Goal: Task Accomplishment & Management: Complete application form

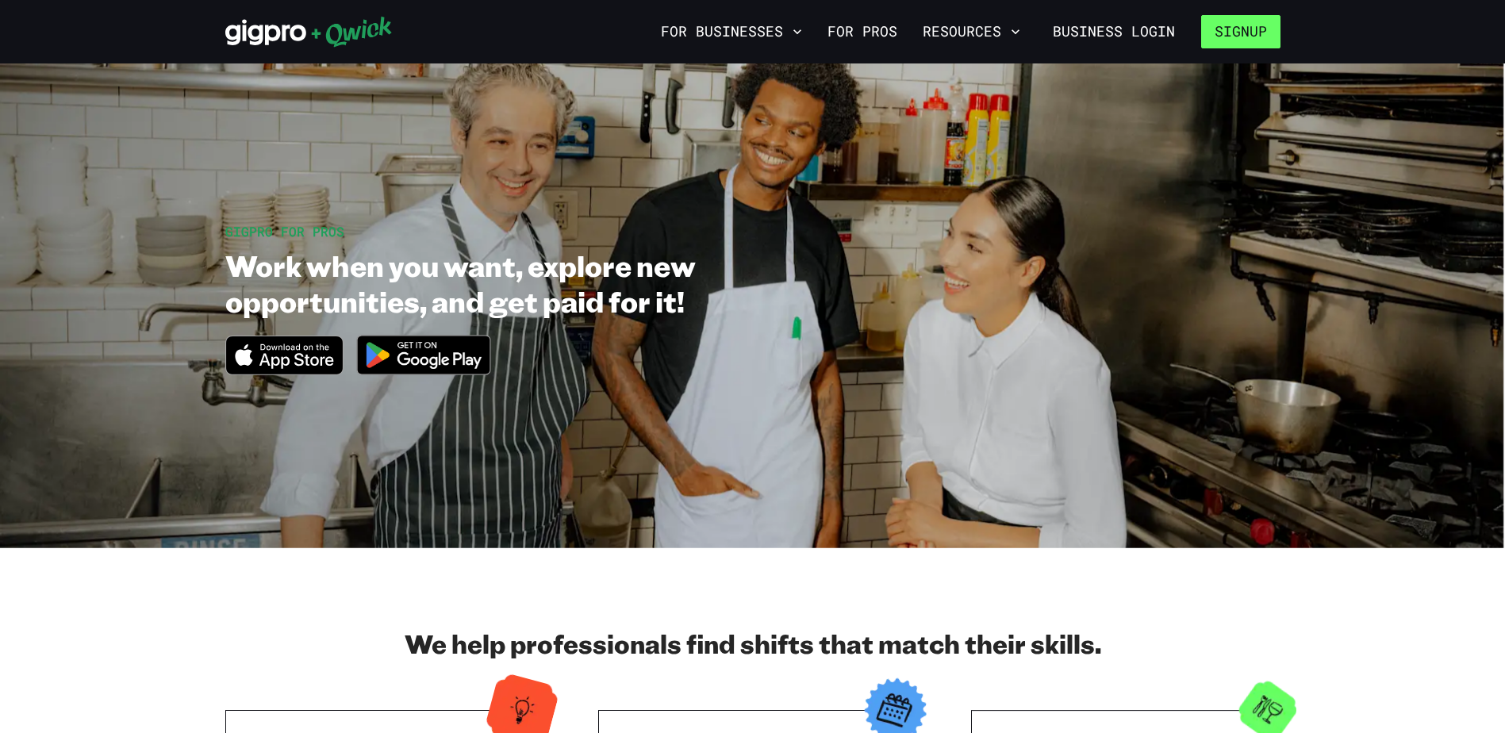
click at [1210, 32] on button "Signup" at bounding box center [1240, 31] width 79 height 33
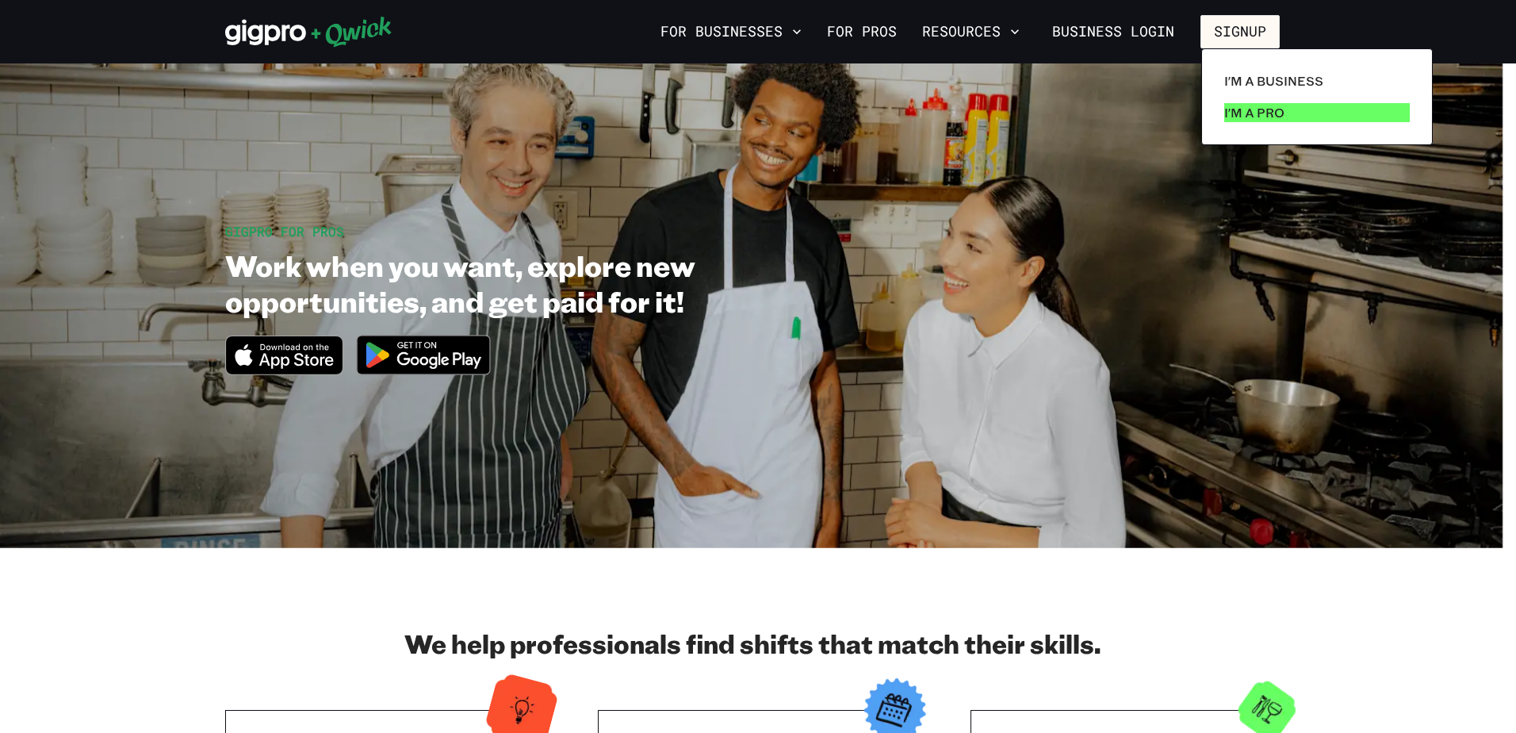
click at [1276, 121] on p "I'm a Pro" at bounding box center [1255, 112] width 60 height 19
click at [1336, 634] on div at bounding box center [758, 366] width 1516 height 733
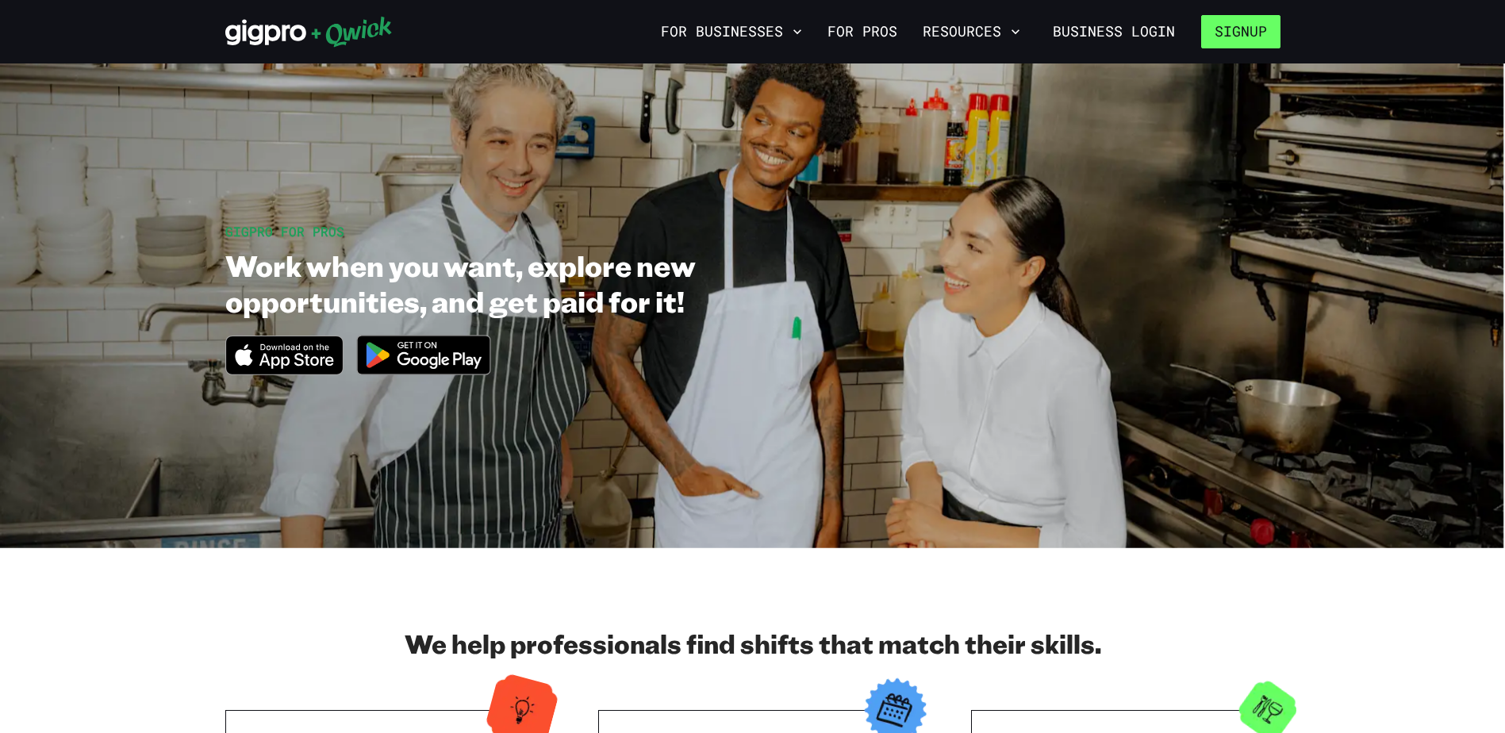
click at [1224, 33] on button "Signup" at bounding box center [1240, 31] width 79 height 33
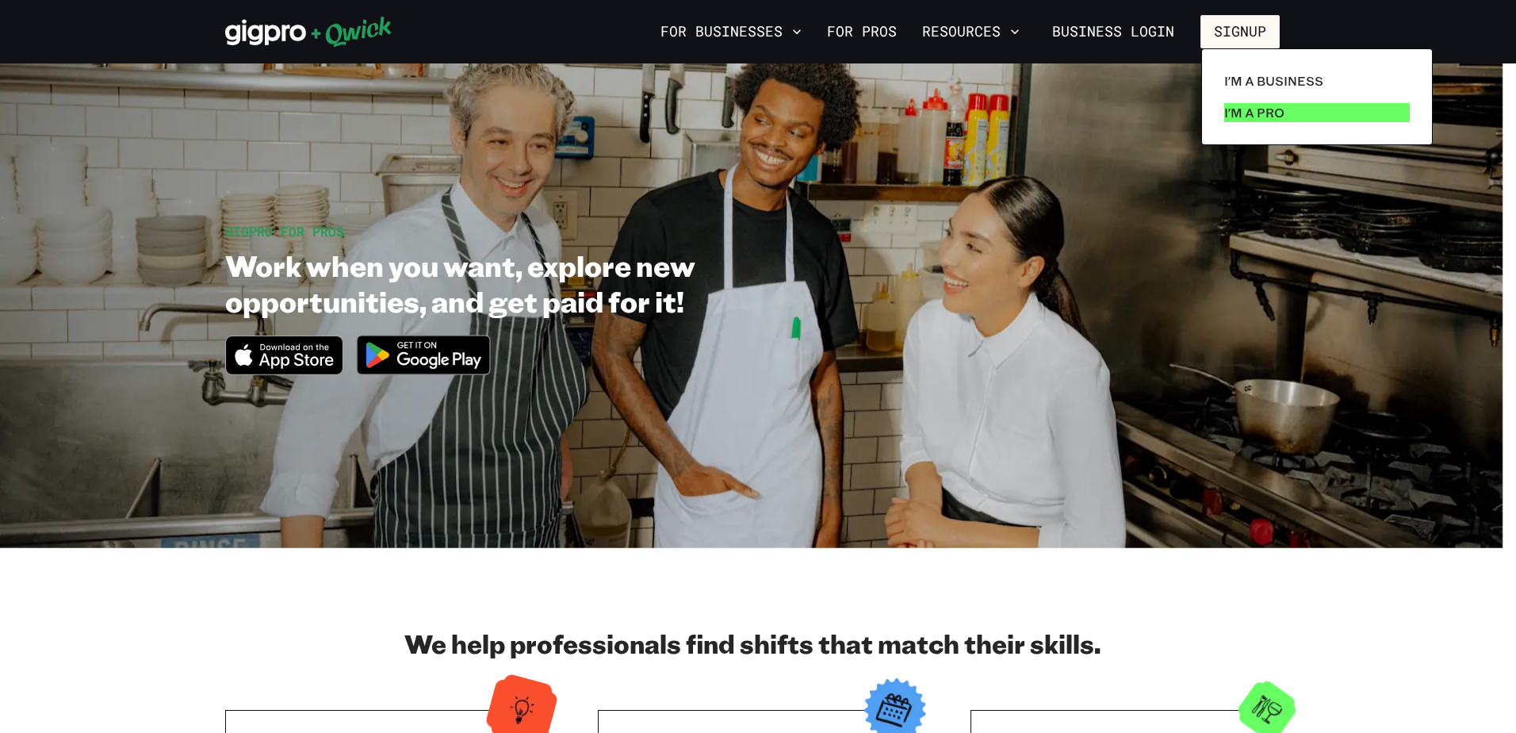
click at [1235, 117] on p "I'm a Pro" at bounding box center [1255, 112] width 60 height 19
click at [1243, 112] on p "I'm a Pro" at bounding box center [1255, 112] width 60 height 19
click at [1244, 112] on p "I'm a Pro" at bounding box center [1255, 112] width 60 height 19
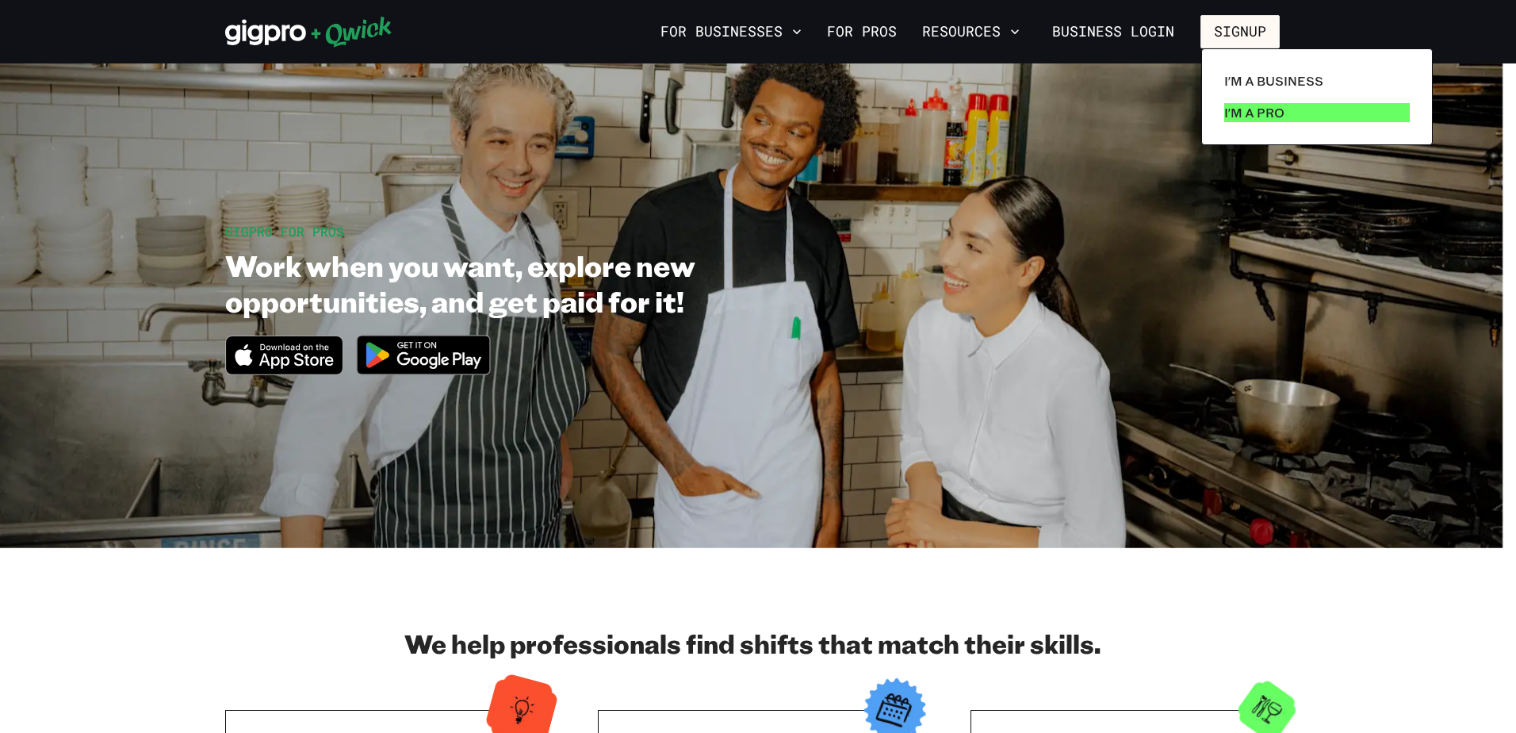
click at [1255, 116] on p "I'm a Pro" at bounding box center [1255, 112] width 60 height 19
click at [757, 33] on div at bounding box center [758, 366] width 1516 height 733
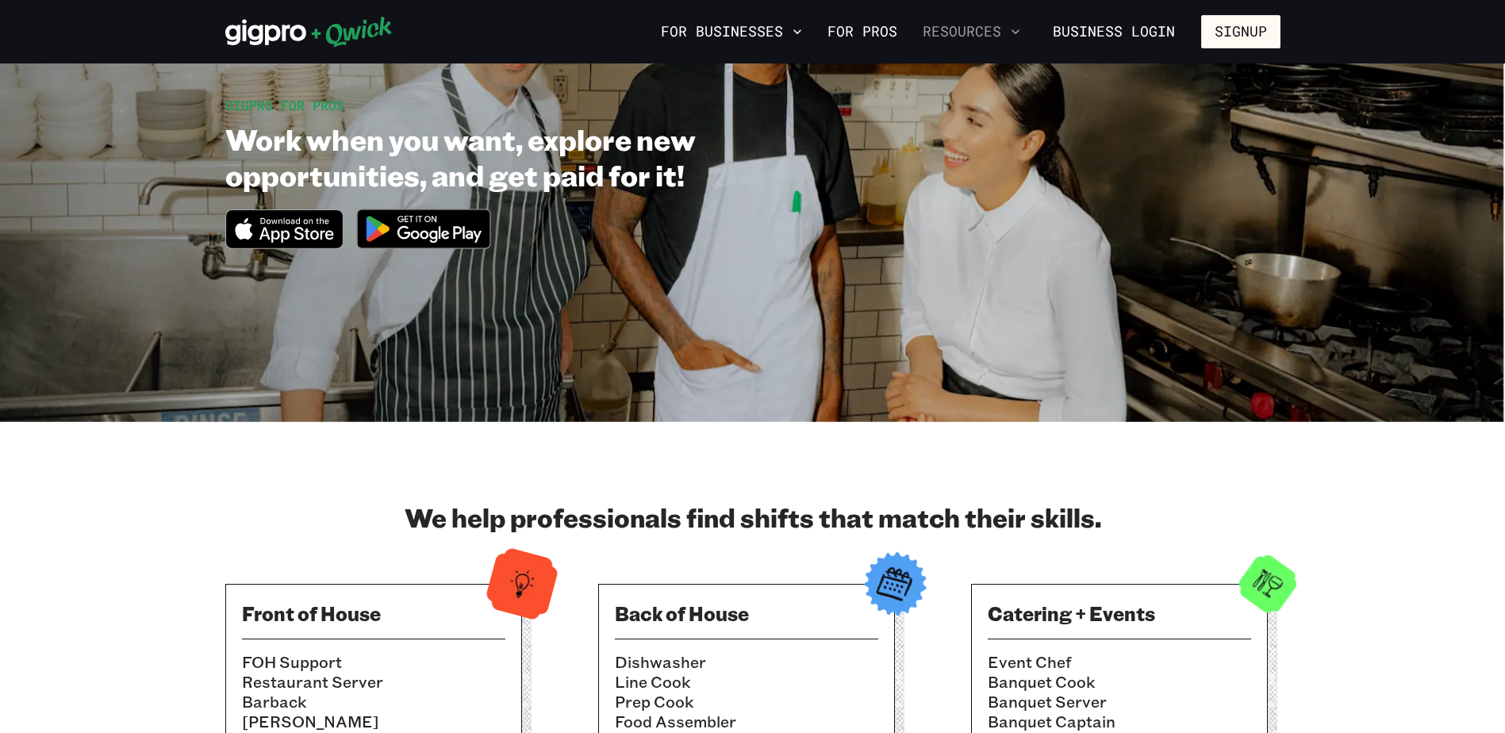
scroll to position [397, 0]
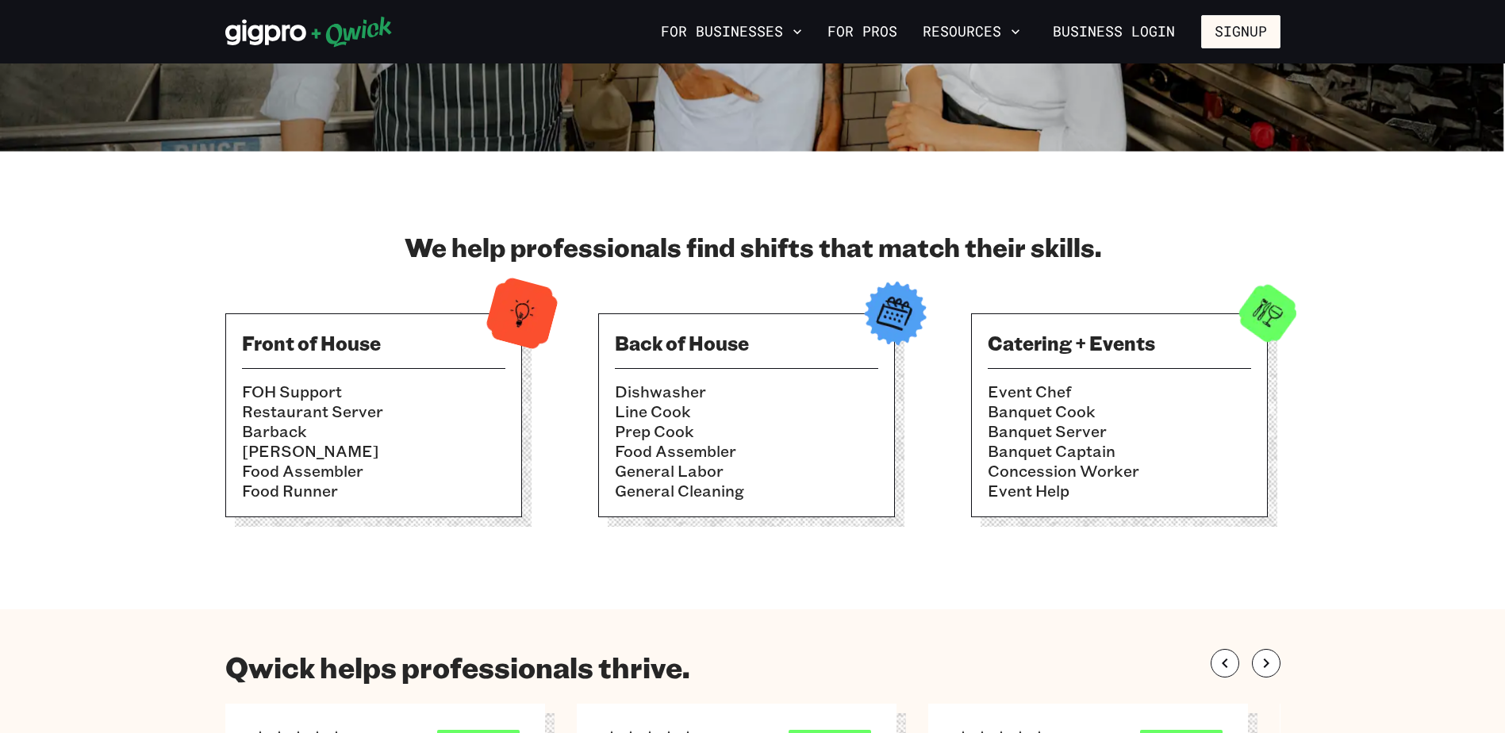
click at [832, 358] on div "Back of House Dishwasher Line Cook Prep Cook Food Assembler General Labor Gener…" at bounding box center [746, 415] width 297 height 204
click at [896, 321] on img at bounding box center [895, 313] width 78 height 78
click at [481, 324] on div "Front of House FOH Support Restaurant Server Barback [PERSON_NAME] Food Assembl…" at bounding box center [373, 415] width 297 height 204
drag, startPoint x: 737, startPoint y: 343, endPoint x: 1002, endPoint y: 336, distance: 265.8
click at [738, 343] on h3 "Back of House" at bounding box center [746, 342] width 263 height 25
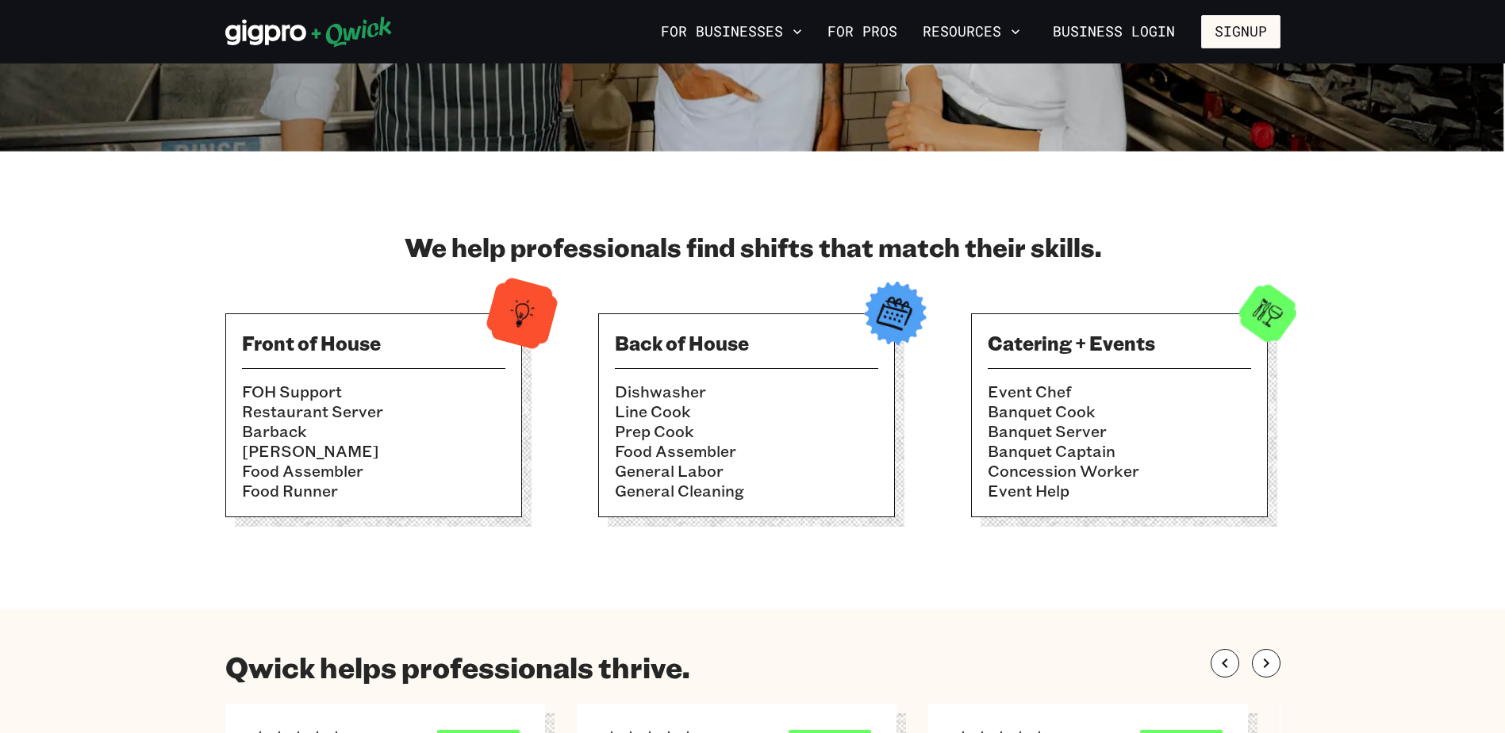
click at [1152, 377] on div "Catering + Events Event Chef Banquet Cook Banquet Server Banquet Captain Conces…" at bounding box center [1119, 415] width 297 height 204
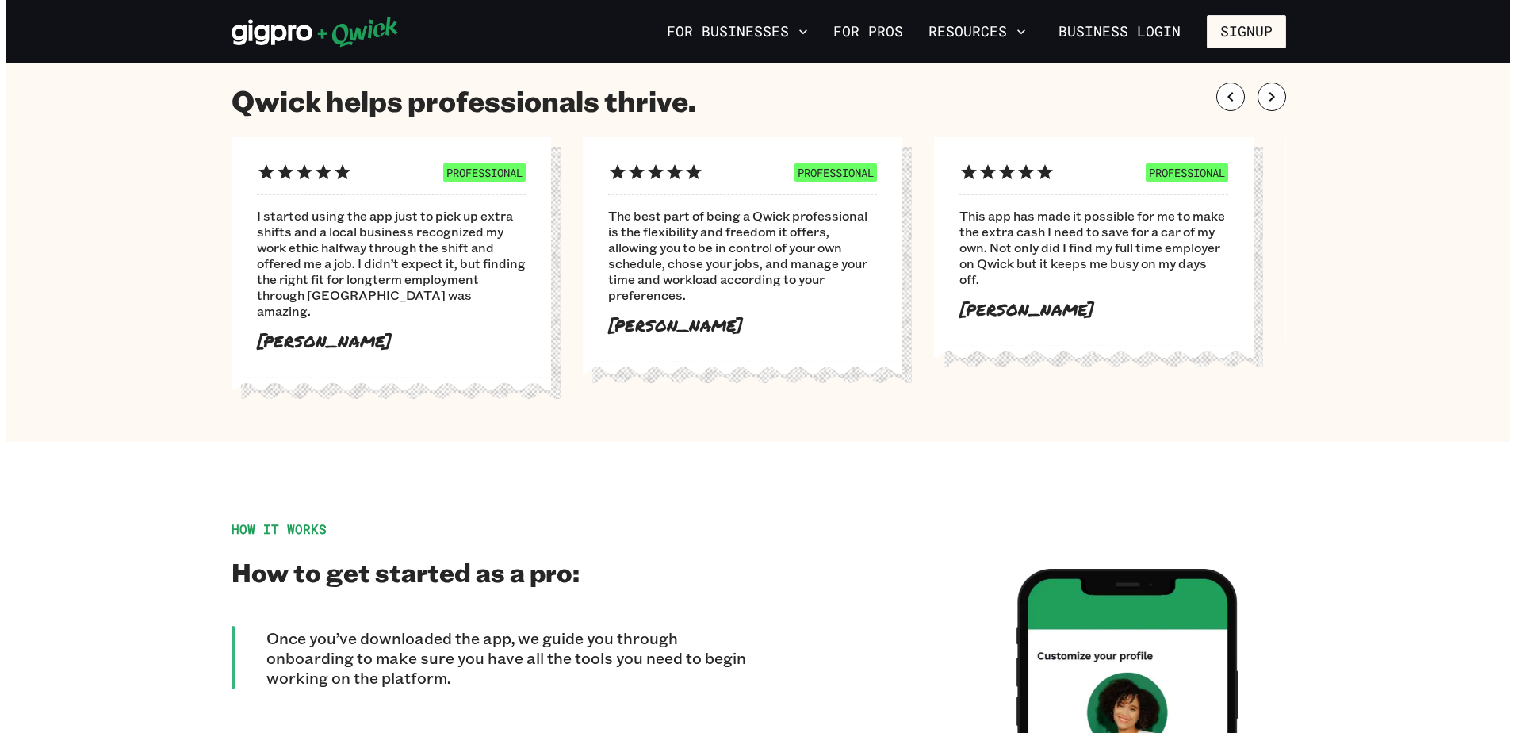
scroll to position [1190, 0]
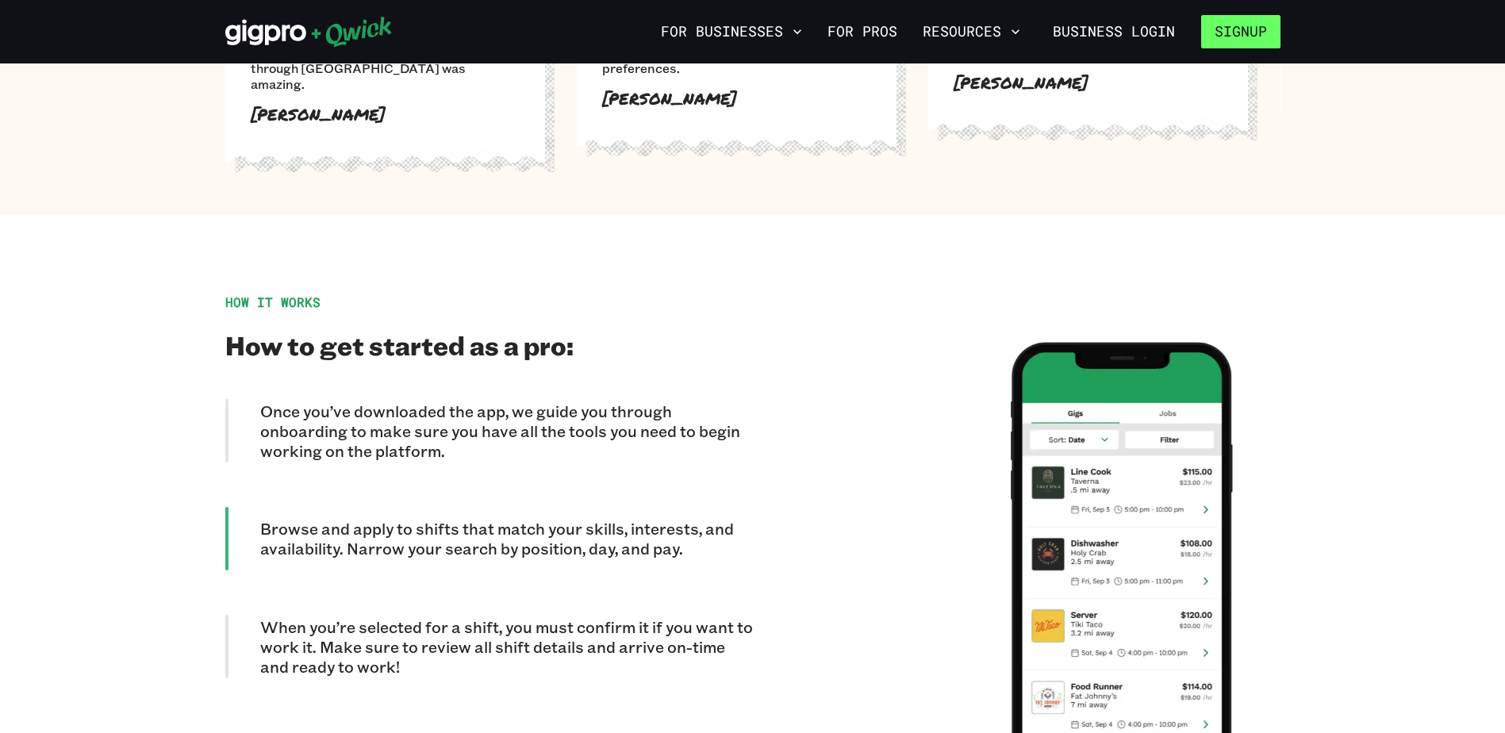
click at [1212, 29] on button "Signup" at bounding box center [1240, 31] width 79 height 33
